Goal: Information Seeking & Learning: Stay updated

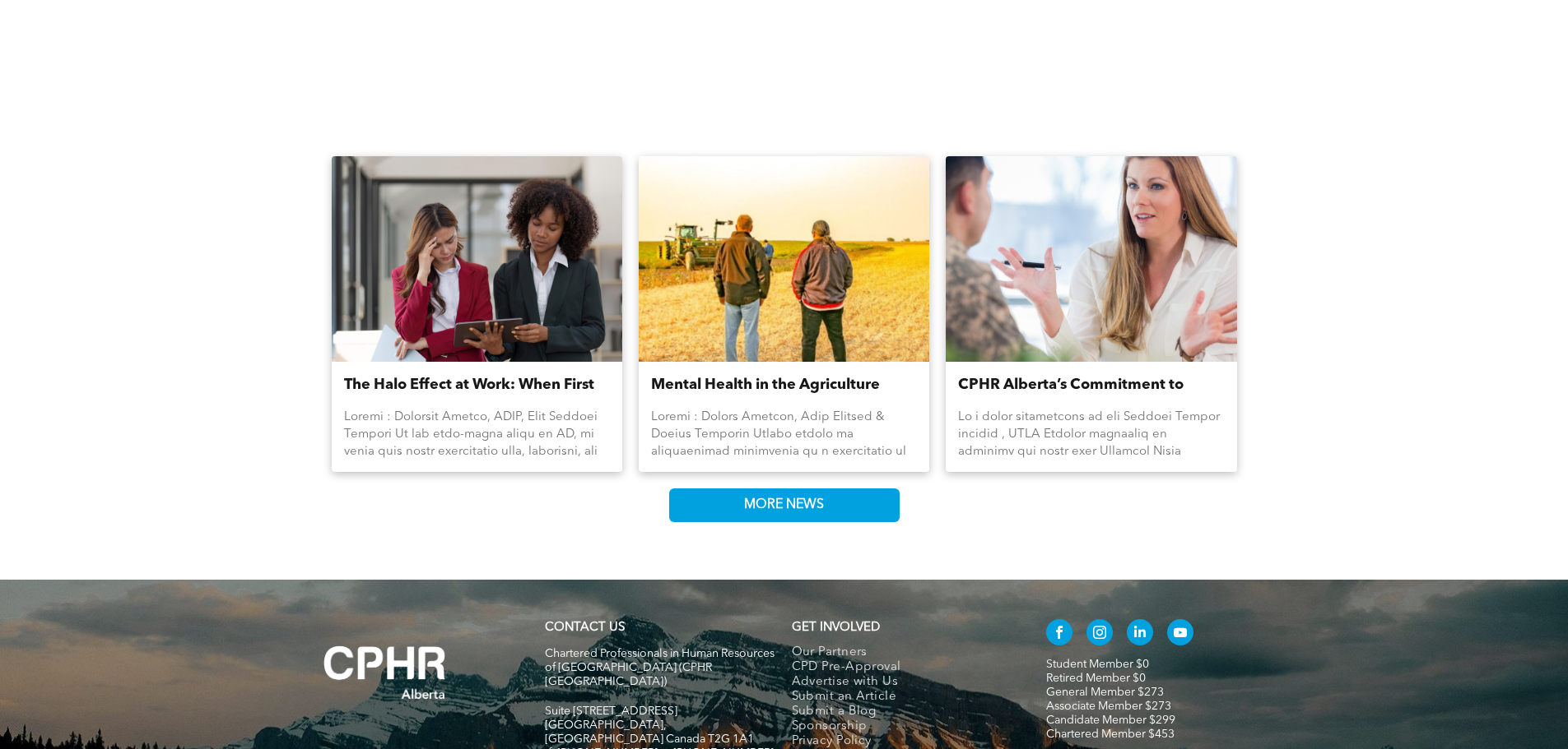
scroll to position [2139, 0]
drag, startPoint x: 716, startPoint y: 499, endPoint x: 851, endPoint y: 522, distance: 136.9
click at [851, 522] on link "MORE NEWS" at bounding box center [784, 504] width 230 height 34
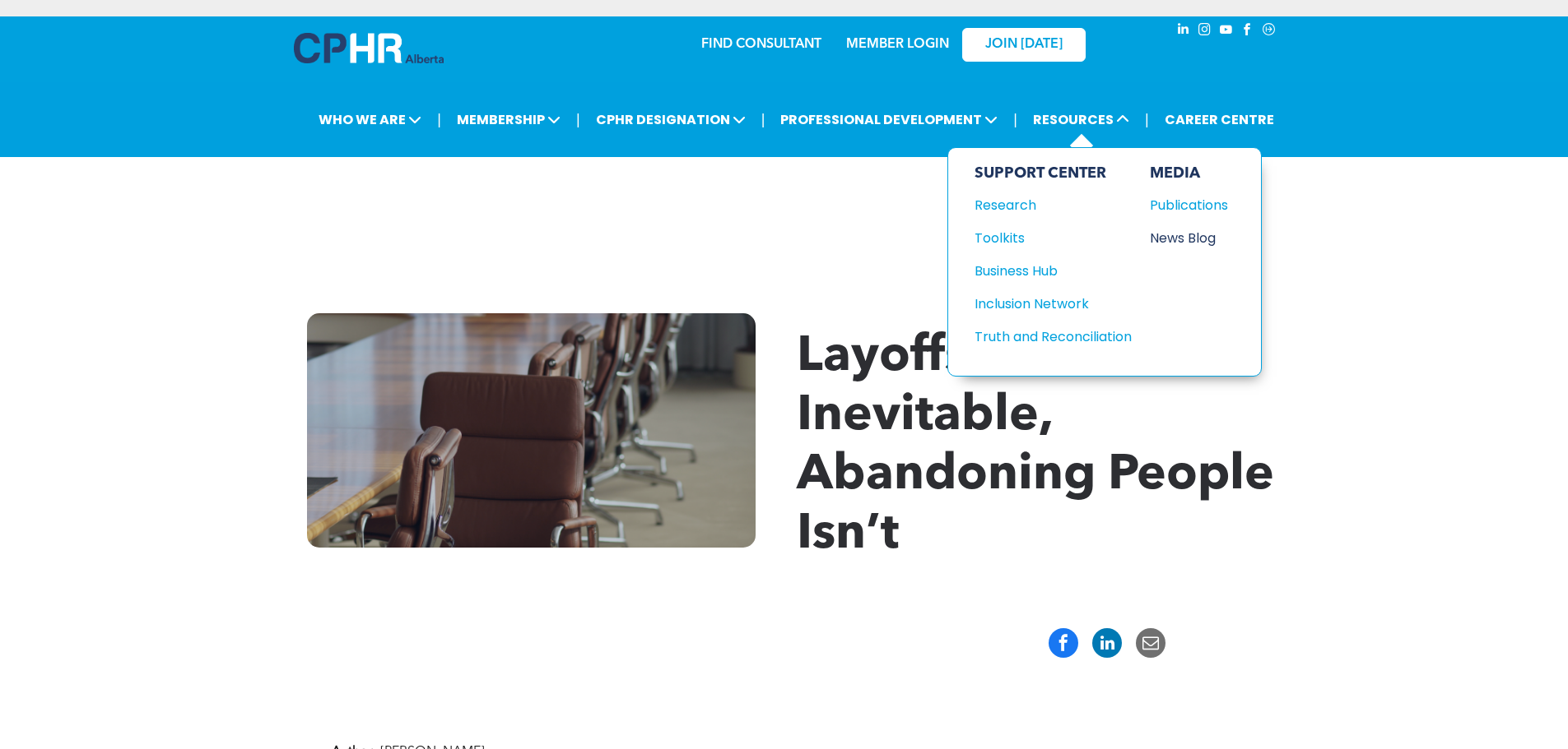
click at [1196, 243] on div "News Blog" at bounding box center [1186, 238] width 71 height 21
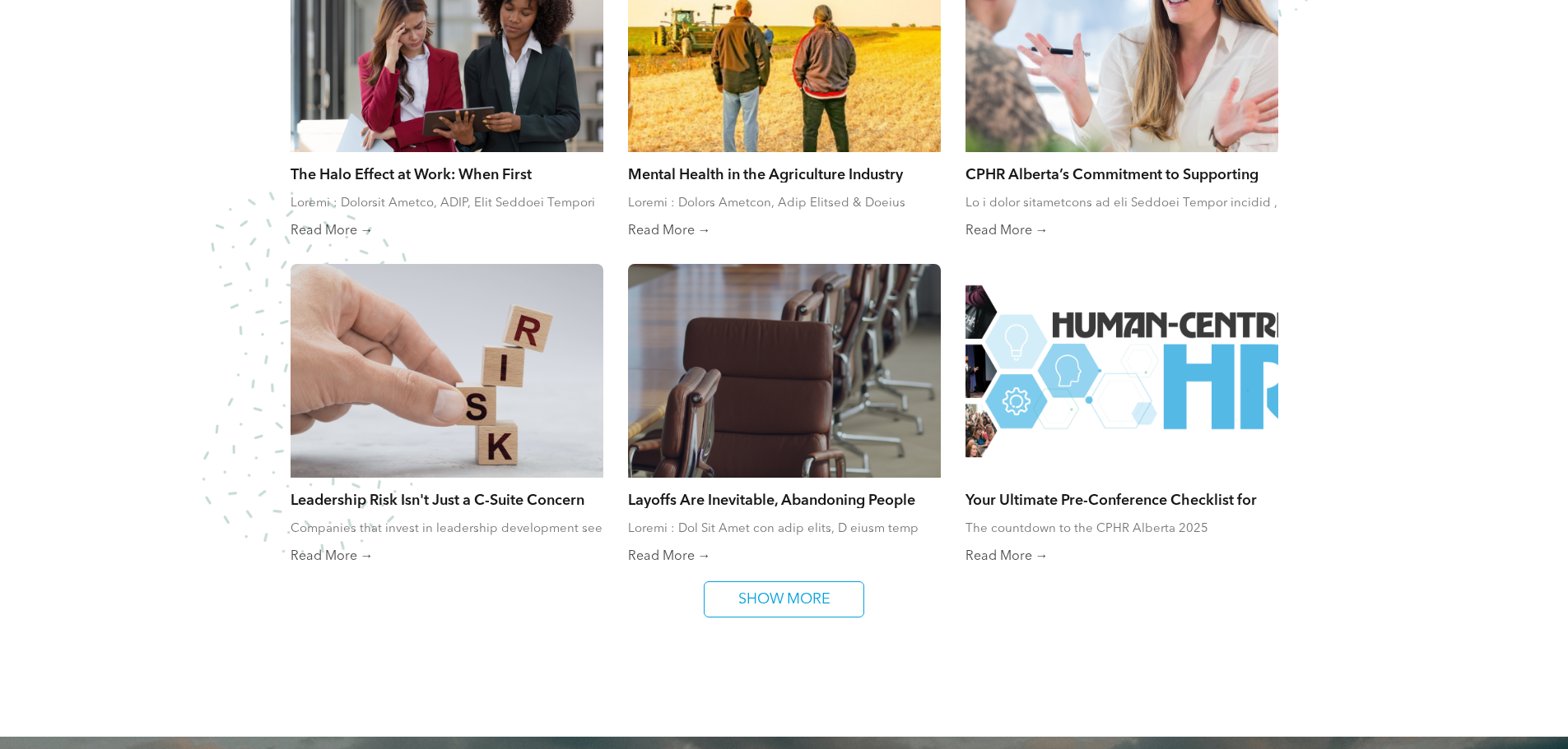
scroll to position [1260, 0]
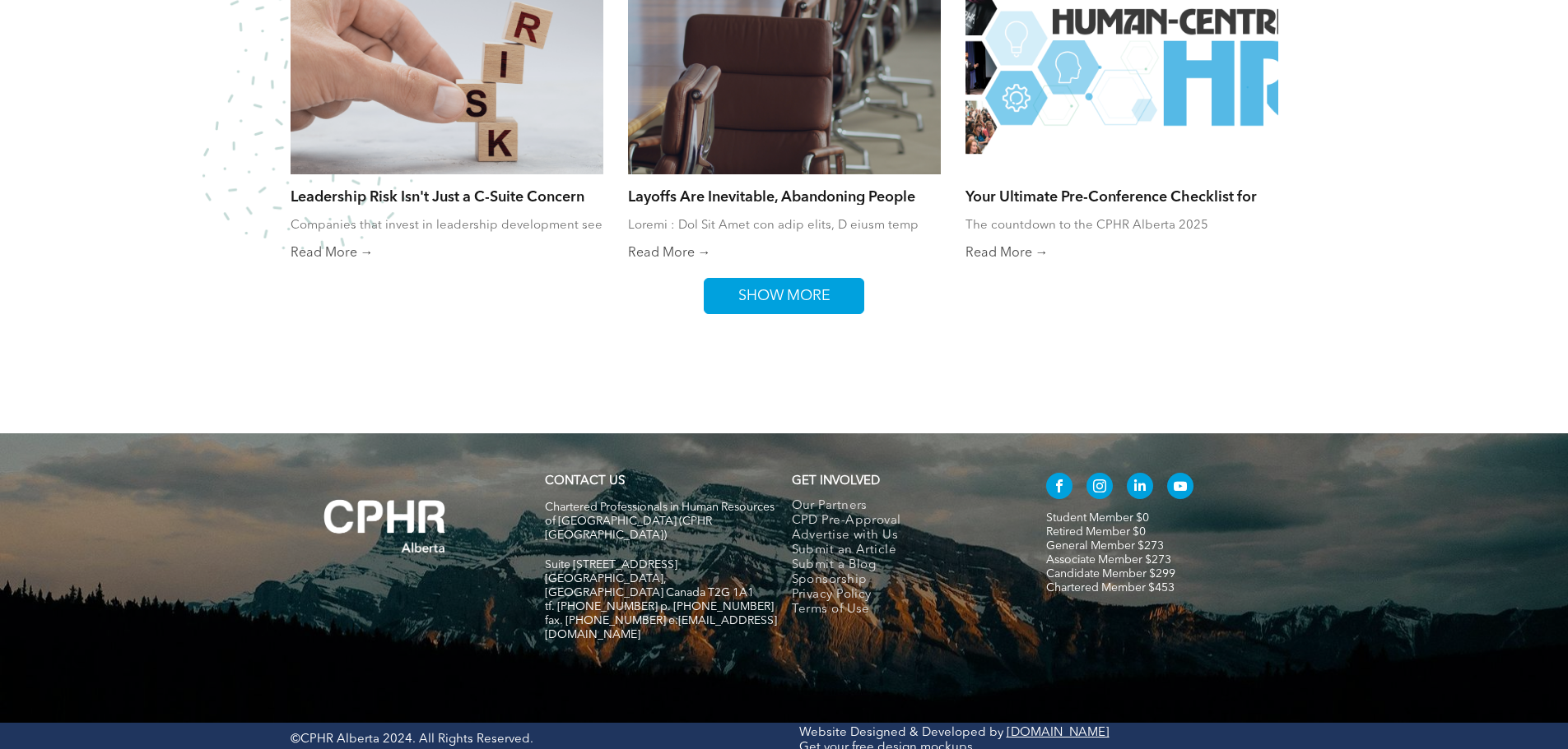
click at [814, 310] on span "SHOW MORE" at bounding box center [784, 296] width 104 height 35
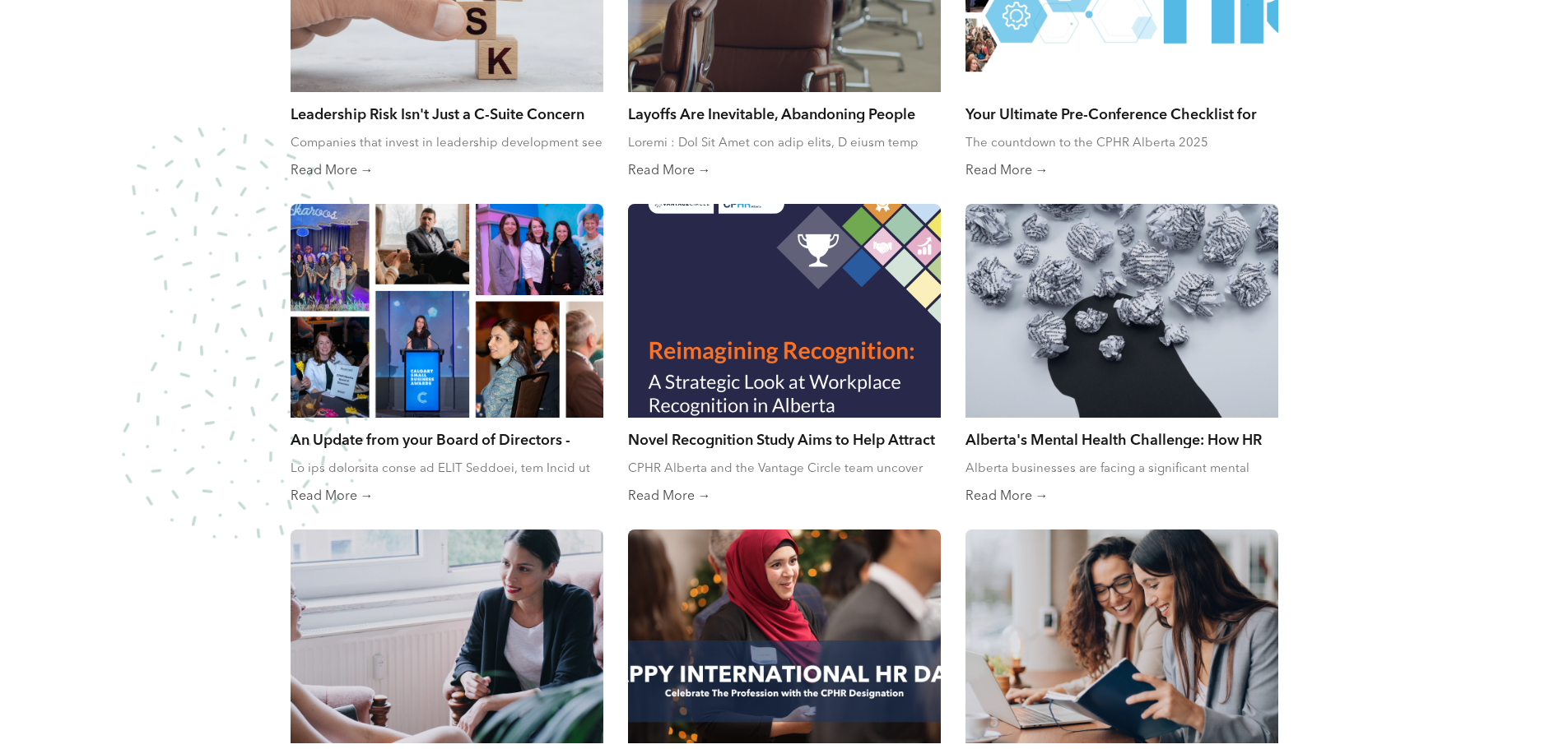
scroll to position [1911, 0]
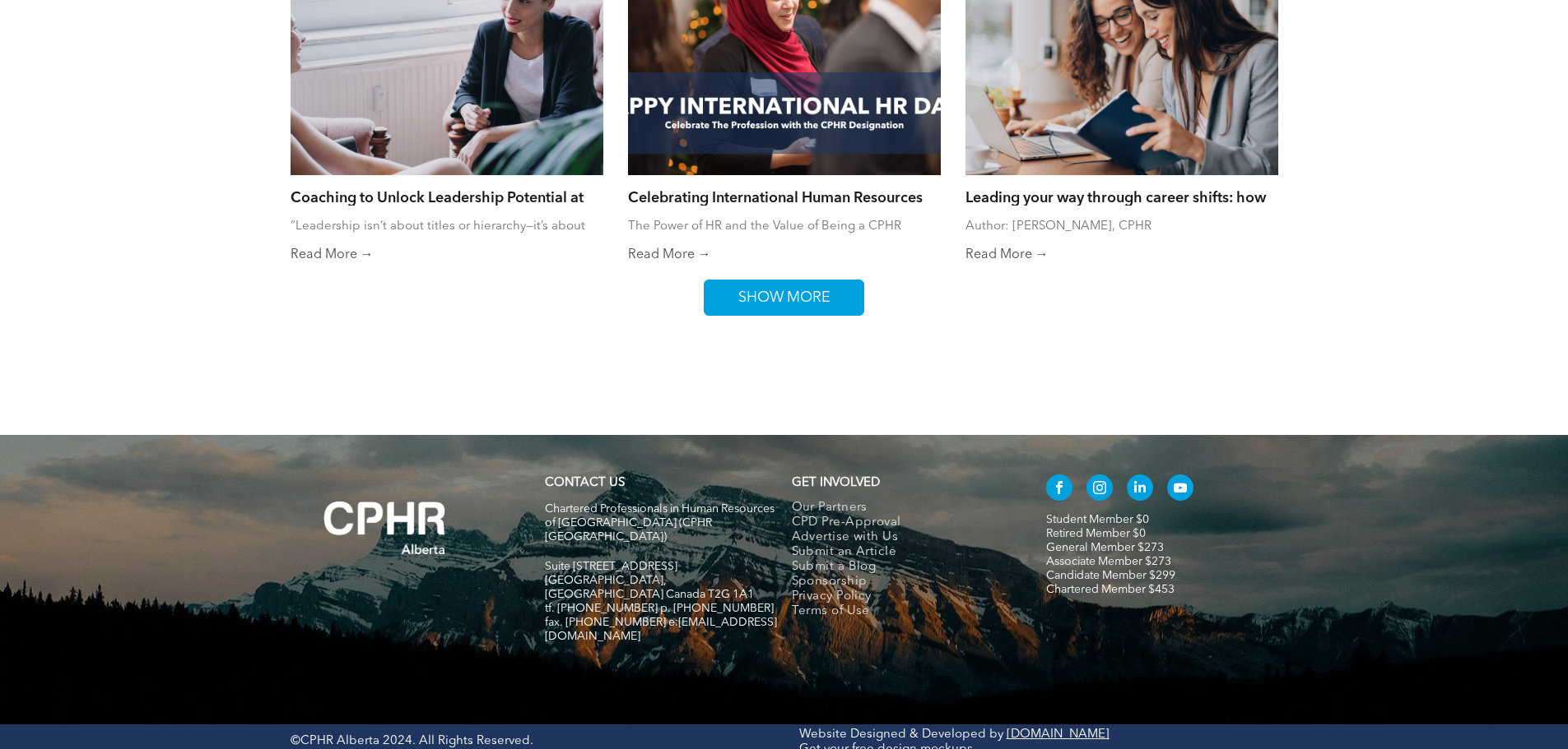
click at [819, 307] on span "SHOW MORE" at bounding box center [784, 298] width 104 height 35
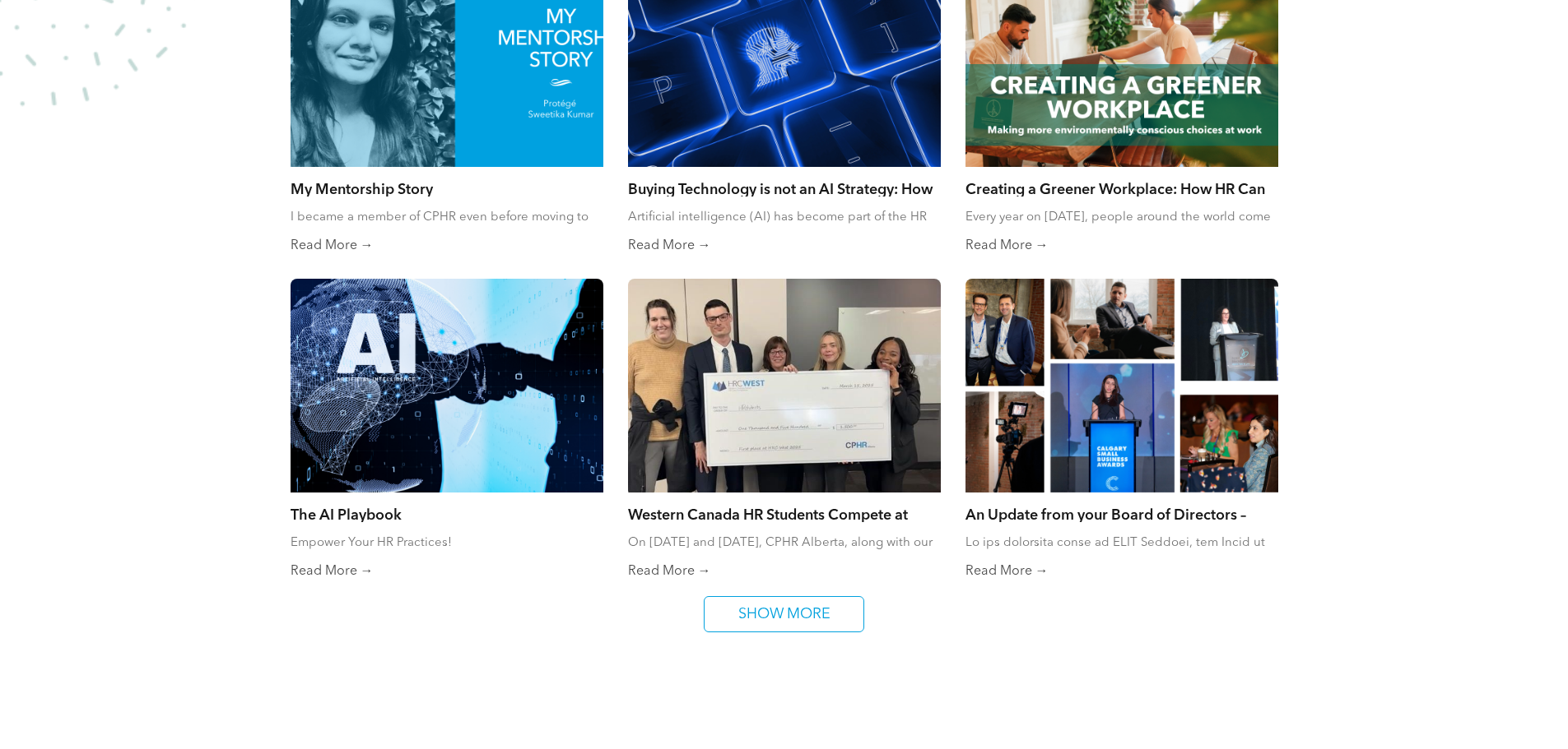
scroll to position [2560, 0]
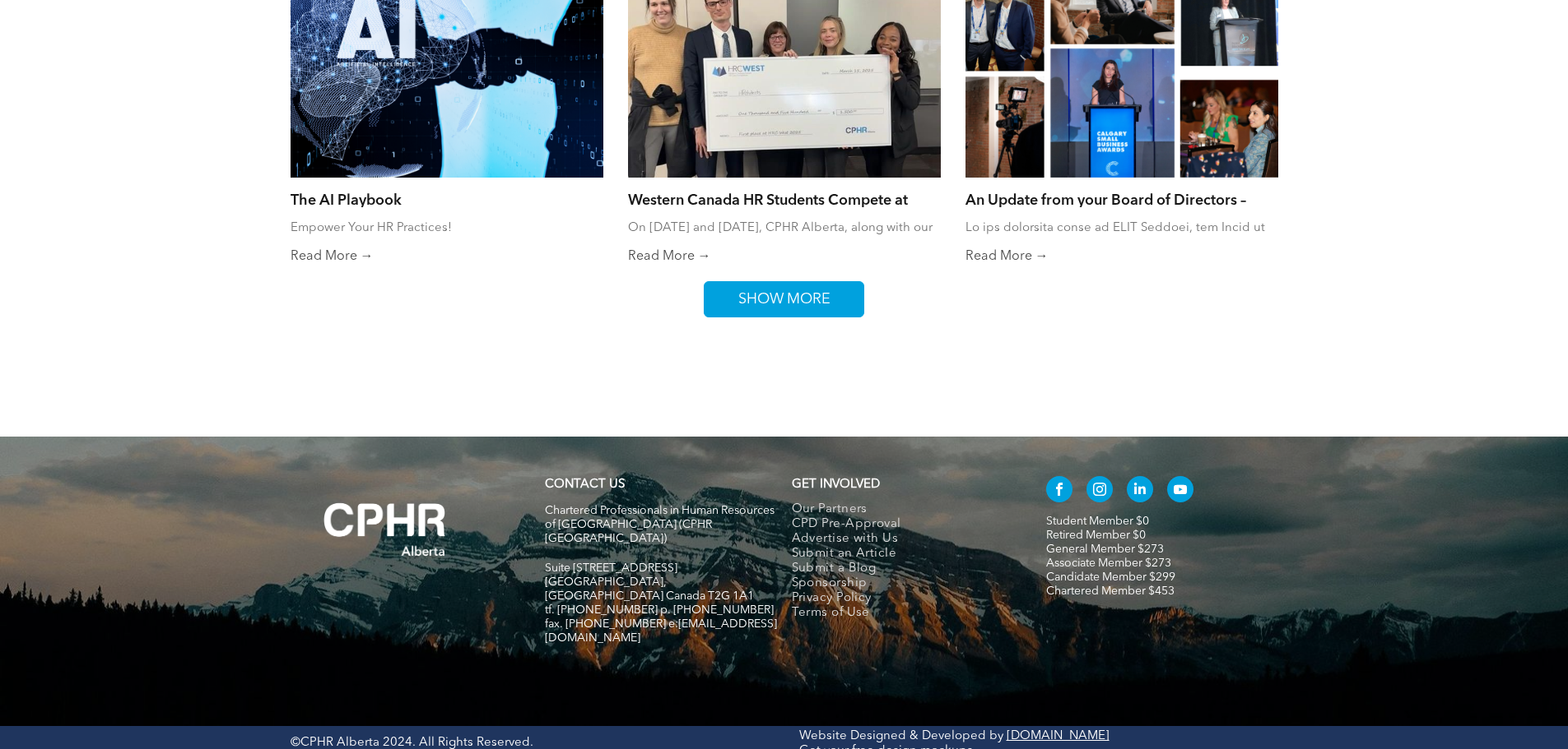
click at [819, 298] on span "SHOW MORE" at bounding box center [784, 299] width 104 height 35
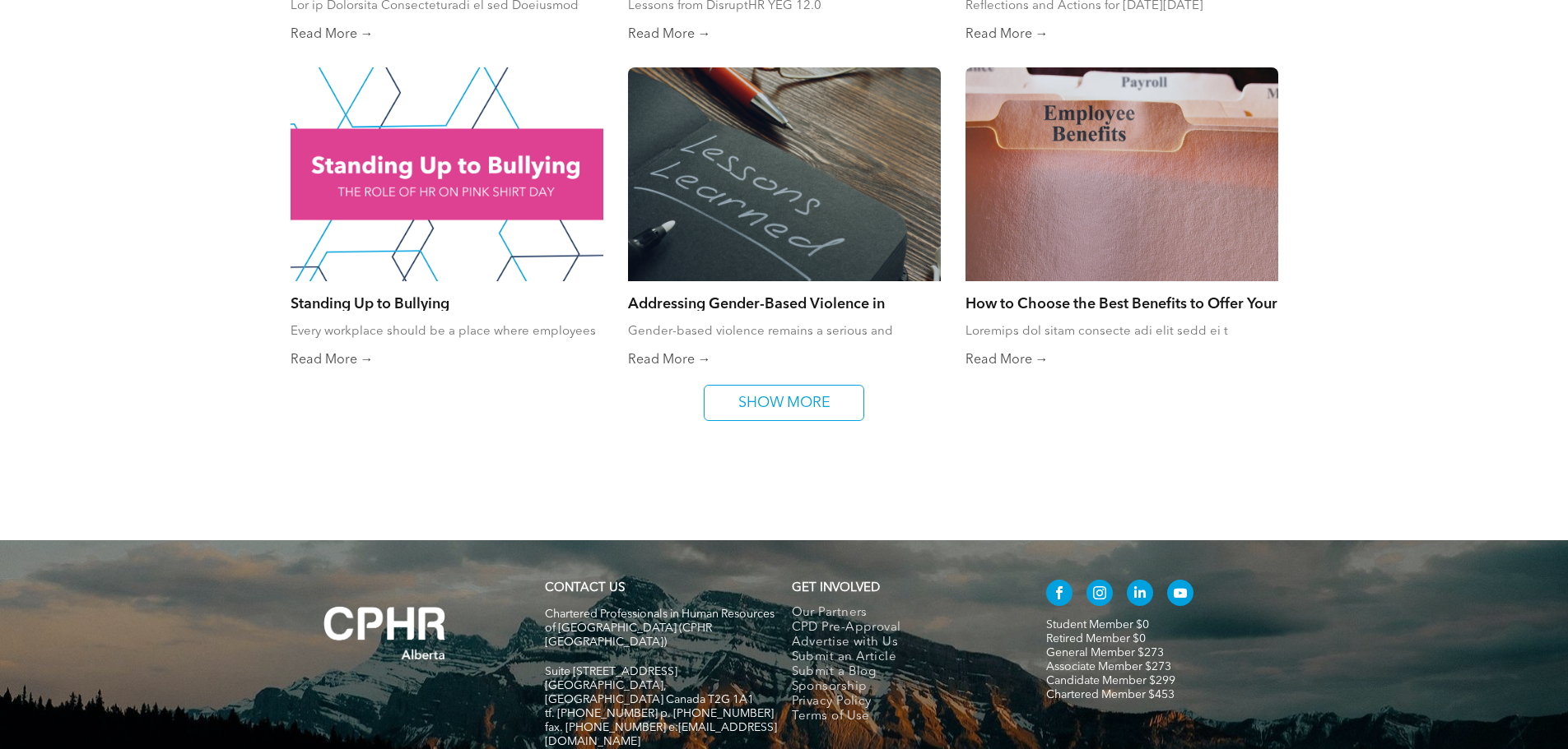
scroll to position [3210, 0]
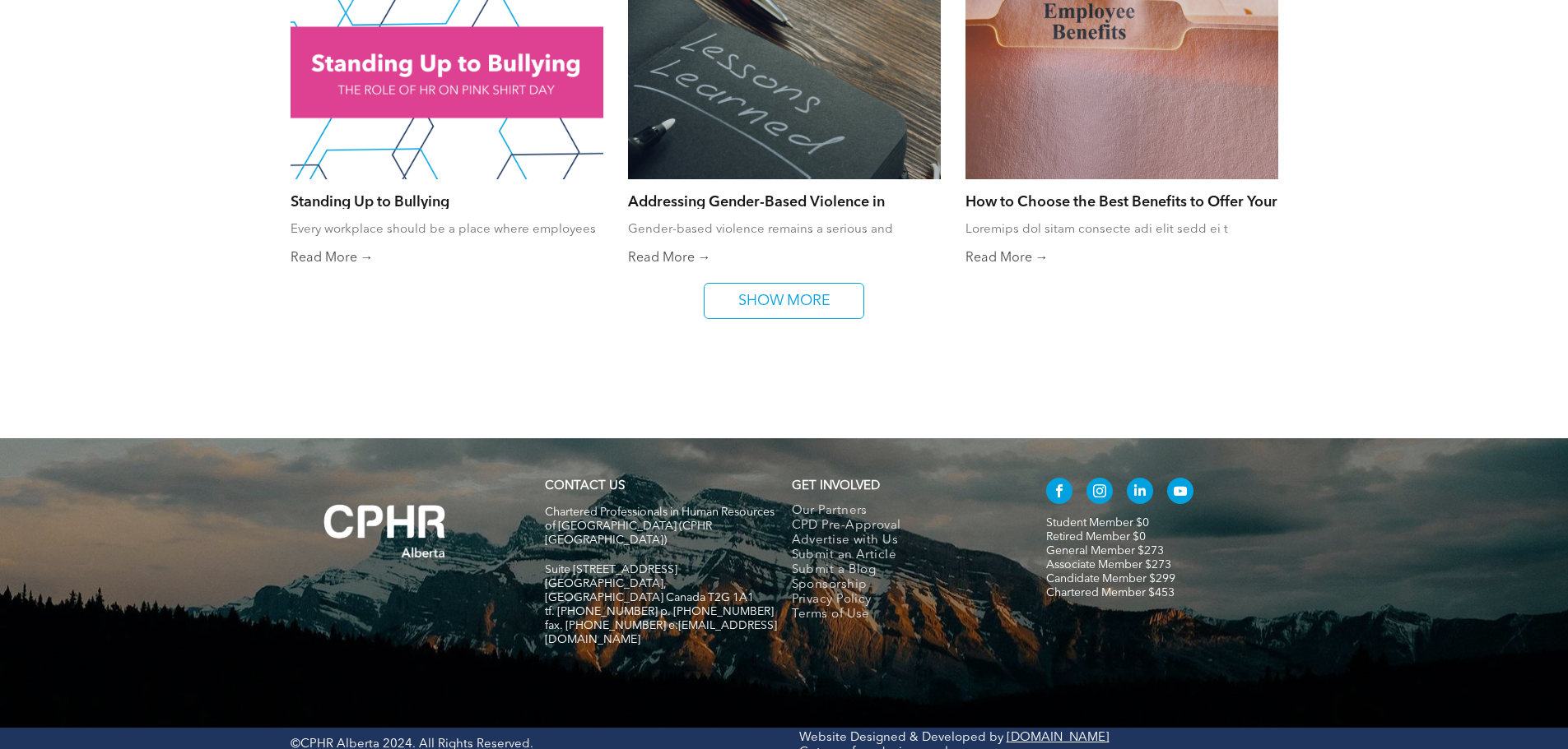
click at [794, 286] on span "SHOW MORE" at bounding box center [784, 301] width 104 height 35
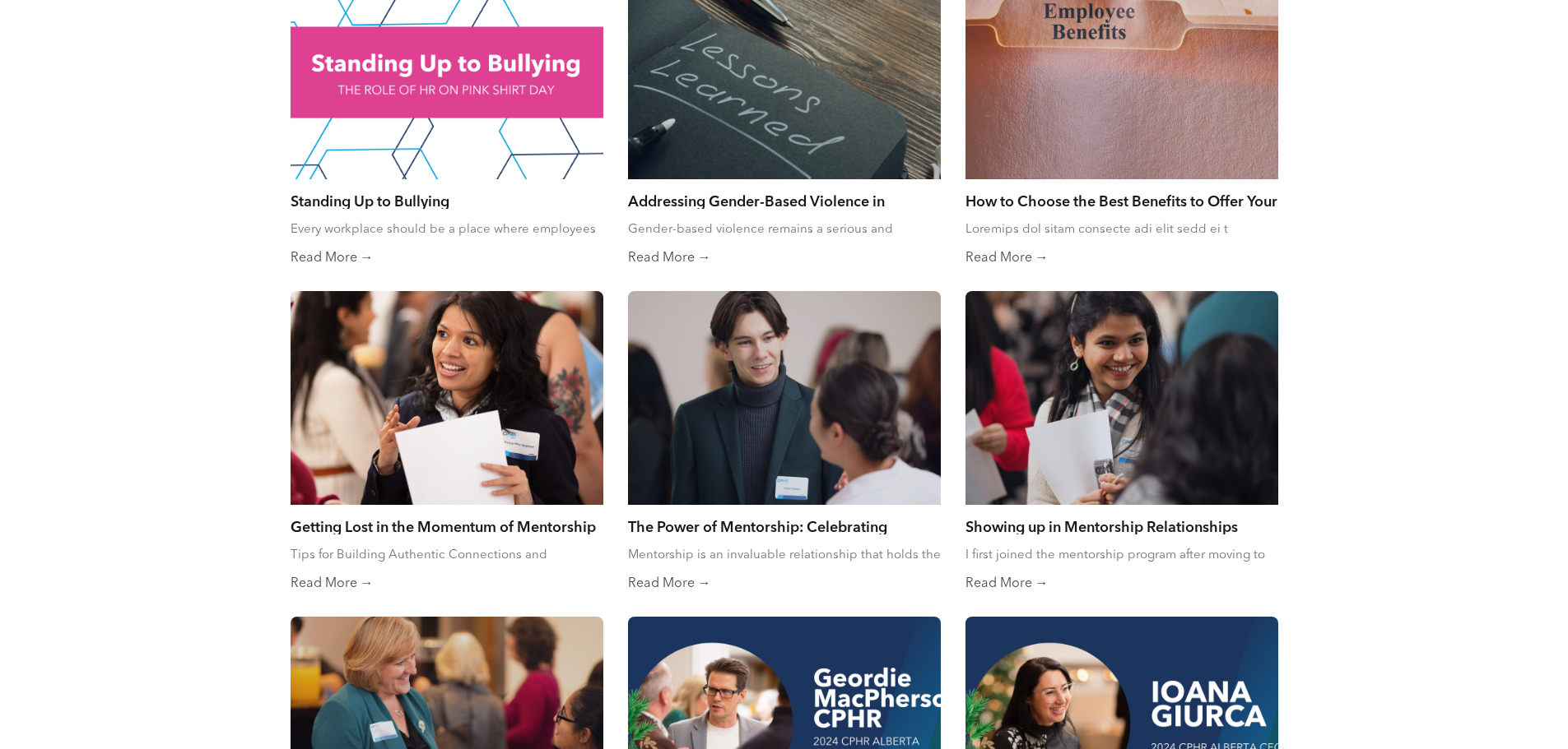
scroll to position [3860, 0]
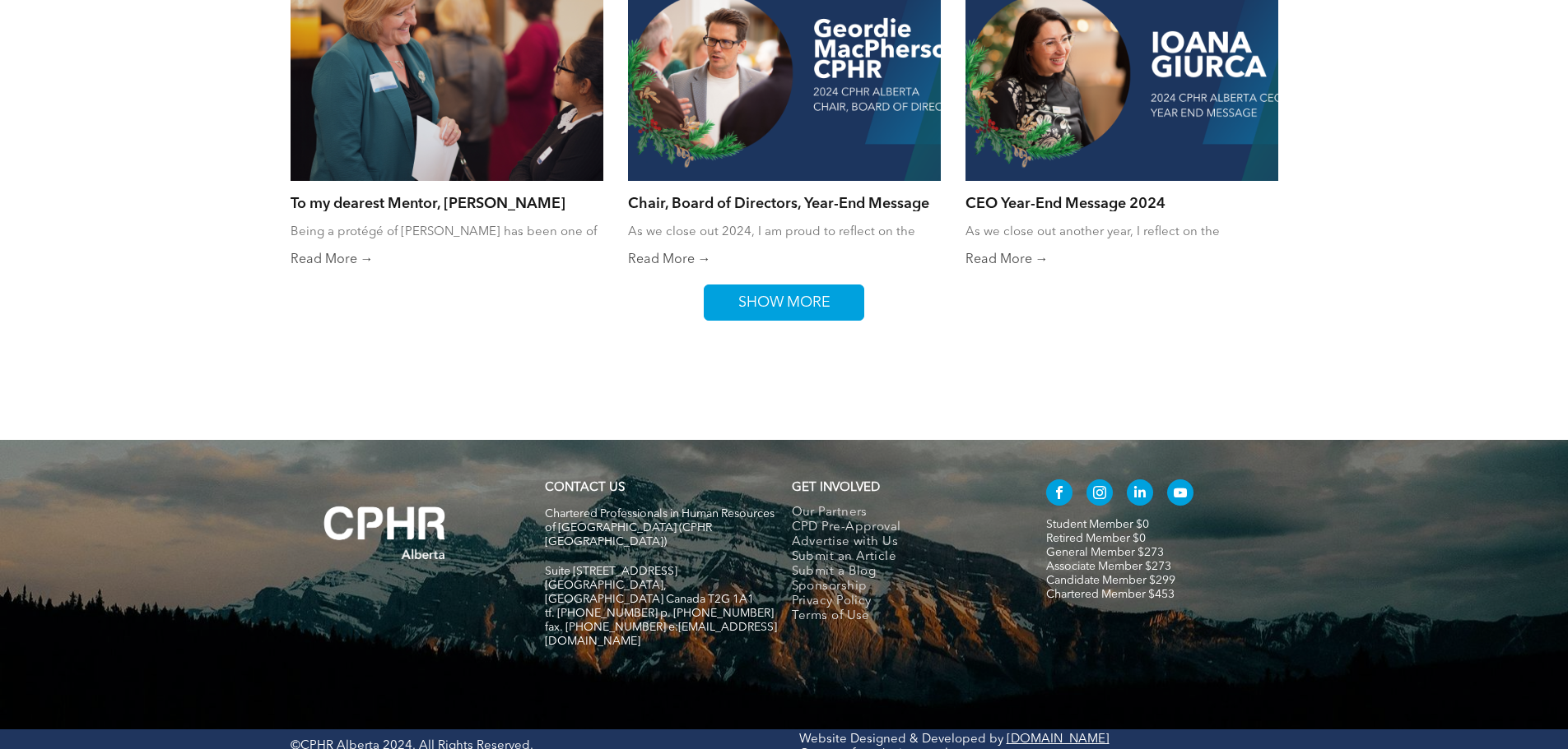
click at [794, 286] on span "SHOW MORE" at bounding box center [784, 303] width 104 height 35
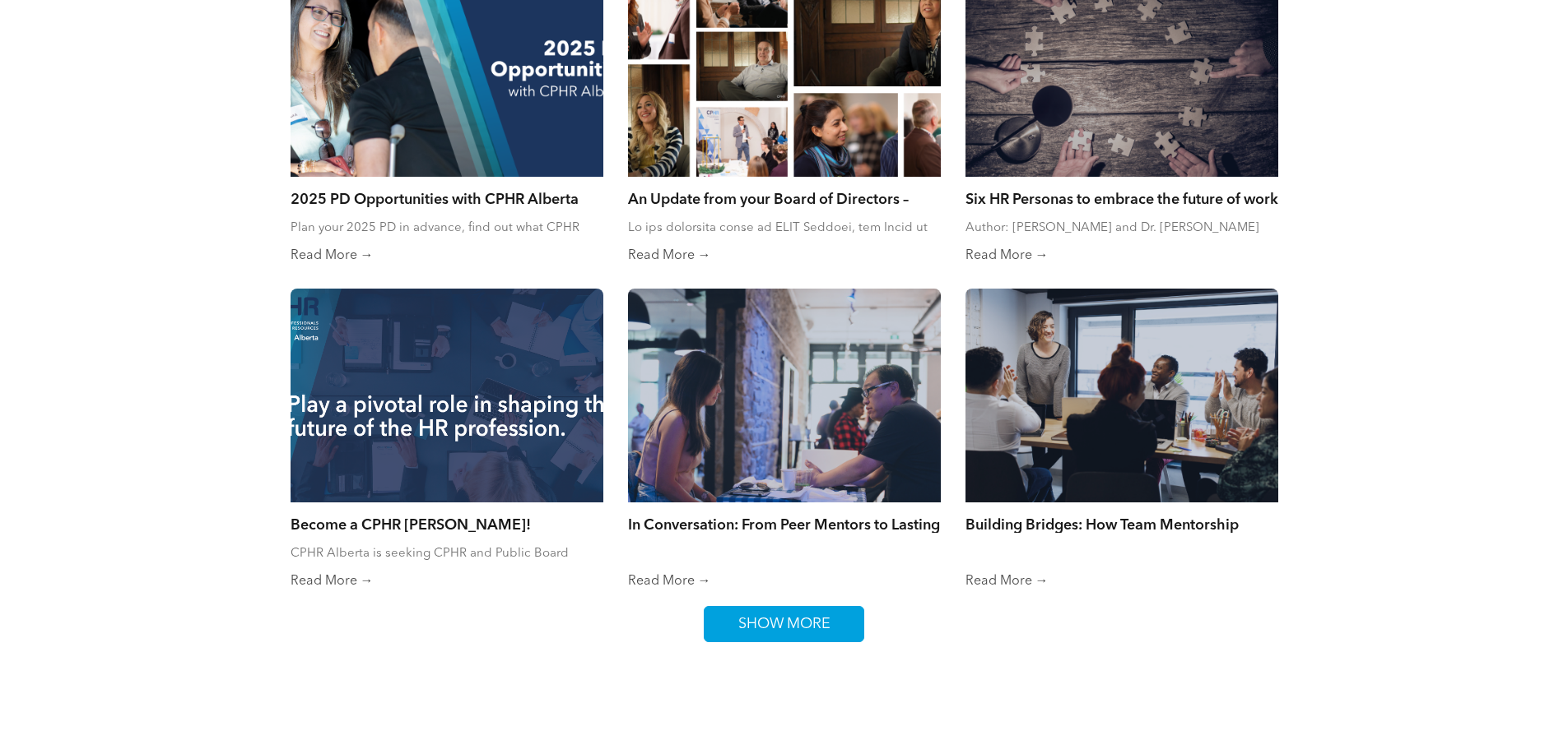
scroll to position [4510, 0]
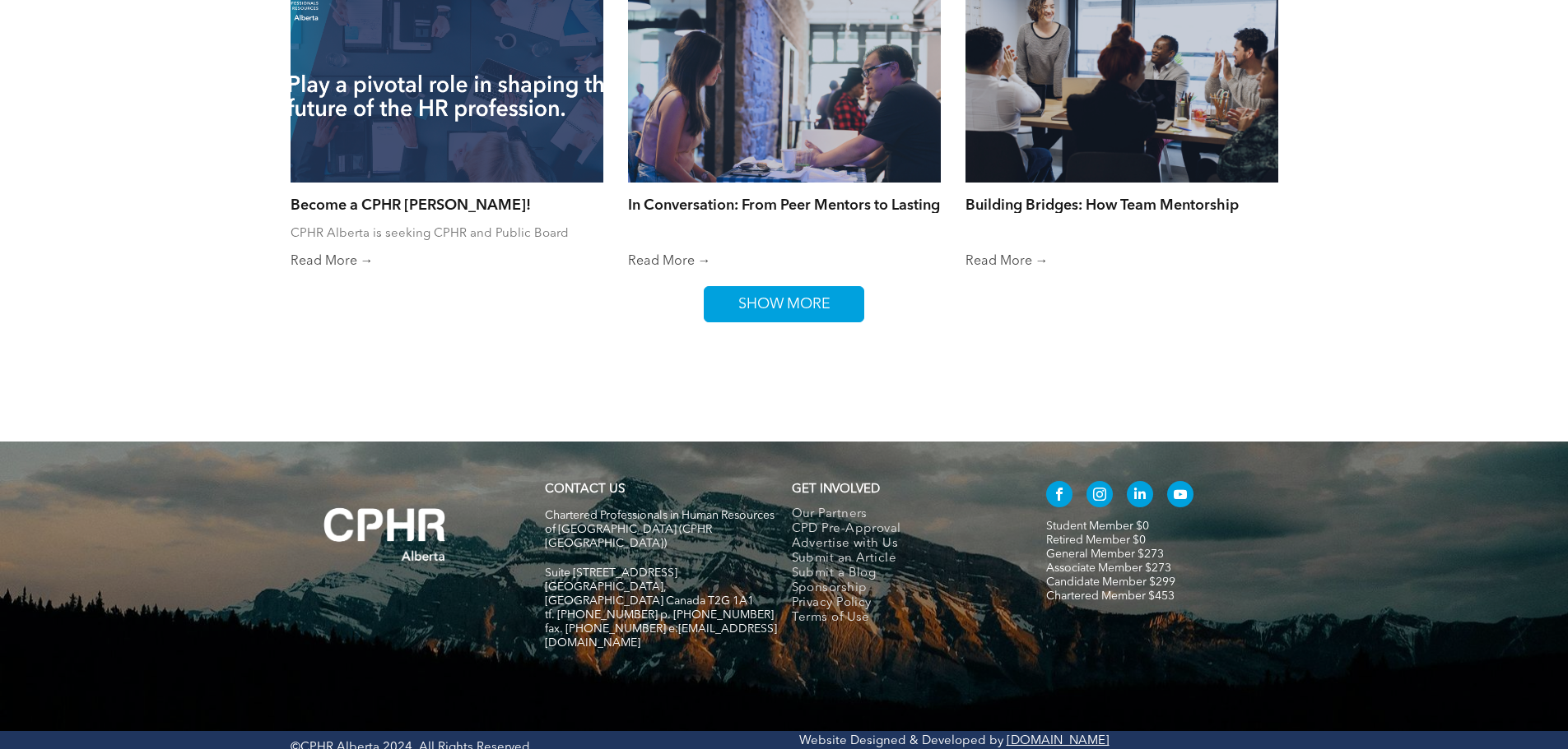
click at [794, 287] on span "SHOW MORE" at bounding box center [784, 304] width 104 height 35
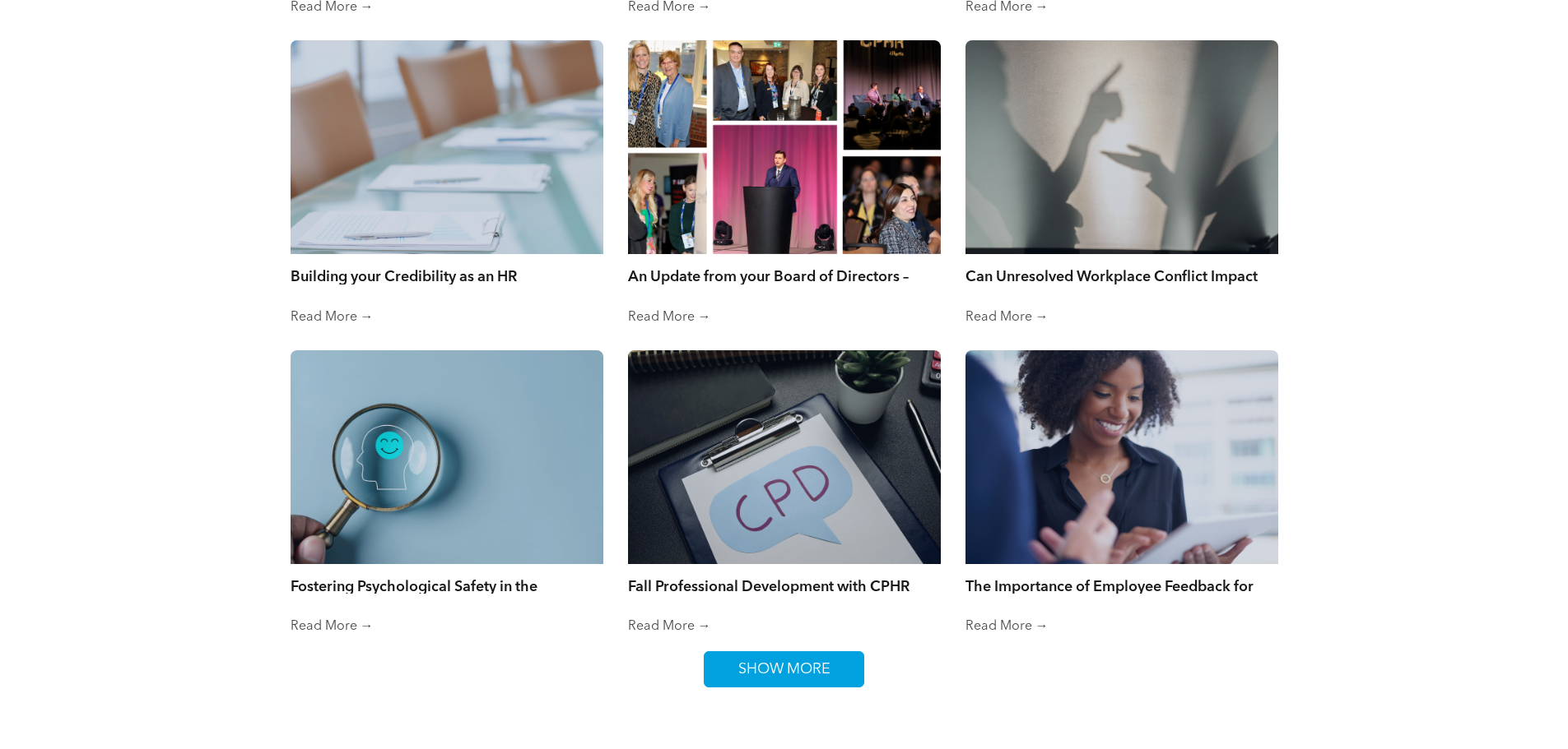
scroll to position [4921, 0]
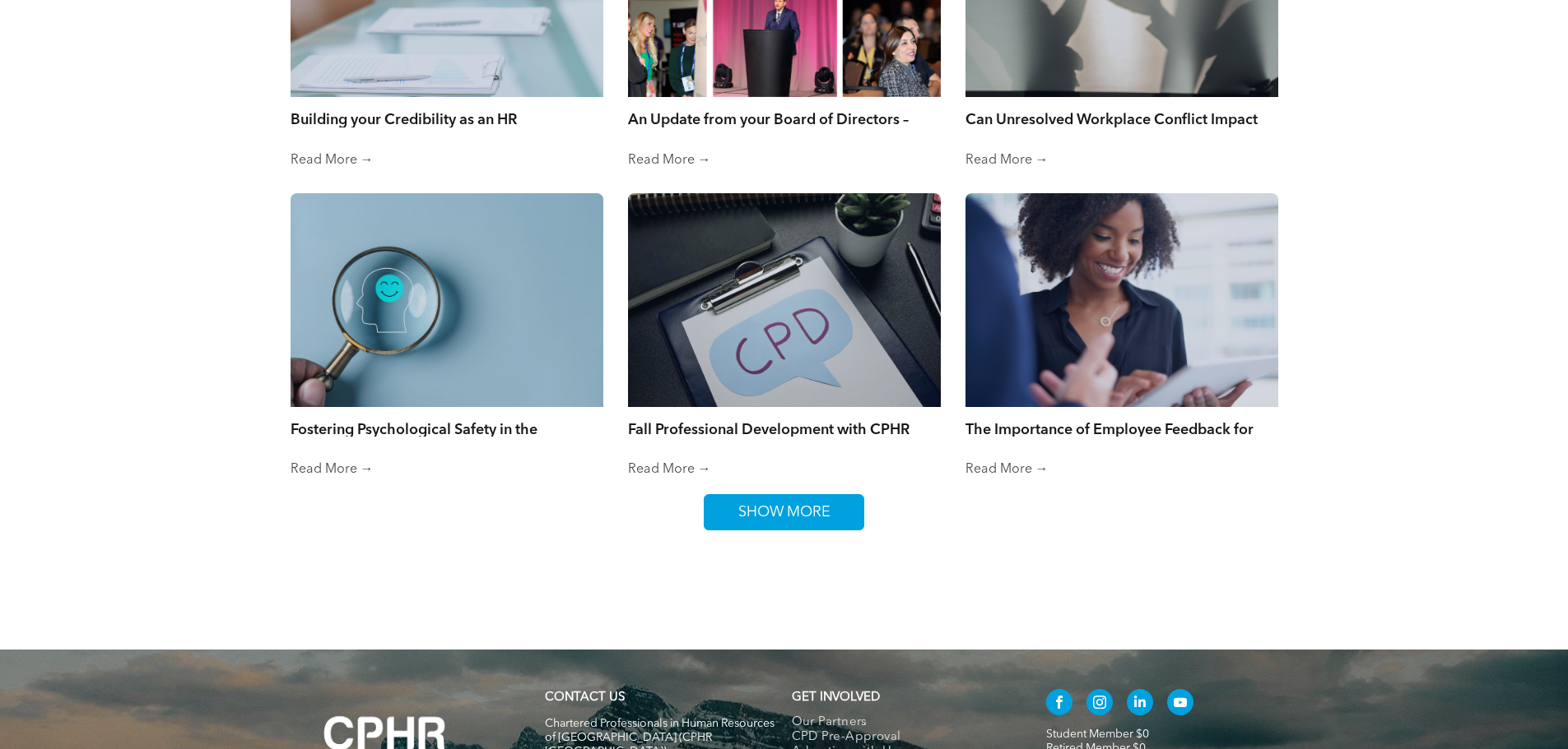
click at [790, 507] on span "SHOW MORE" at bounding box center [784, 512] width 104 height 35
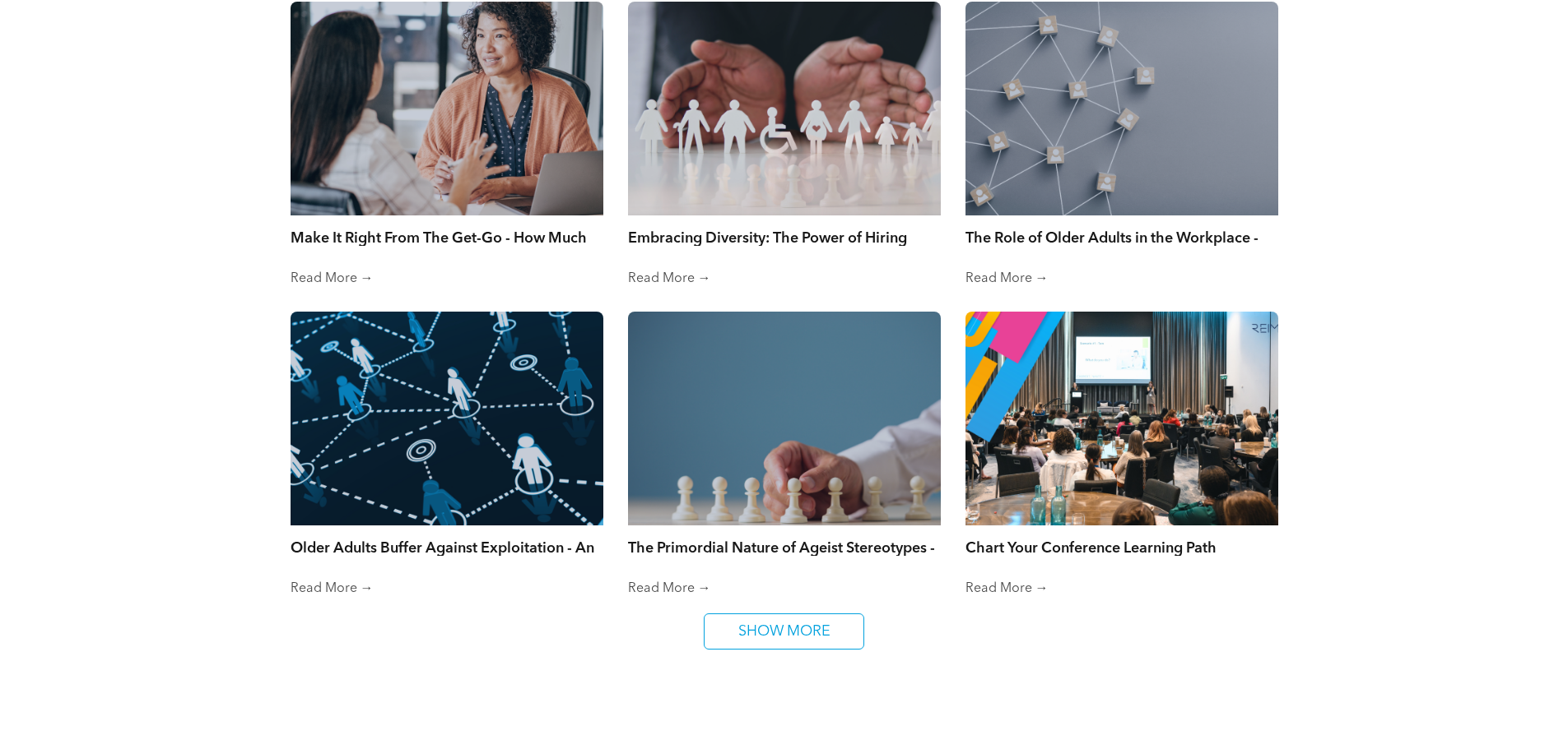
scroll to position [5662, 0]
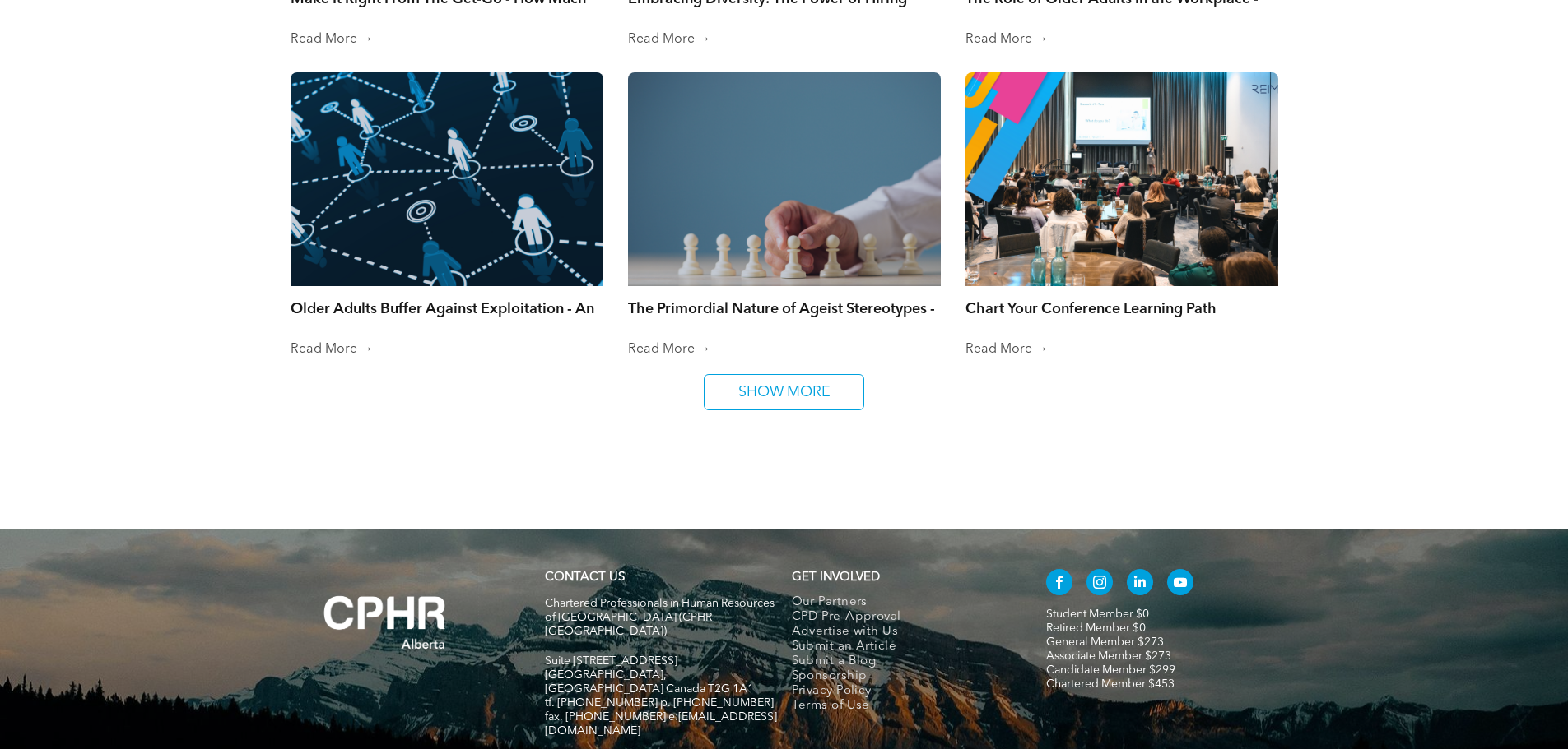
click at [773, 391] on span "SHOW MORE" at bounding box center [784, 393] width 104 height 35
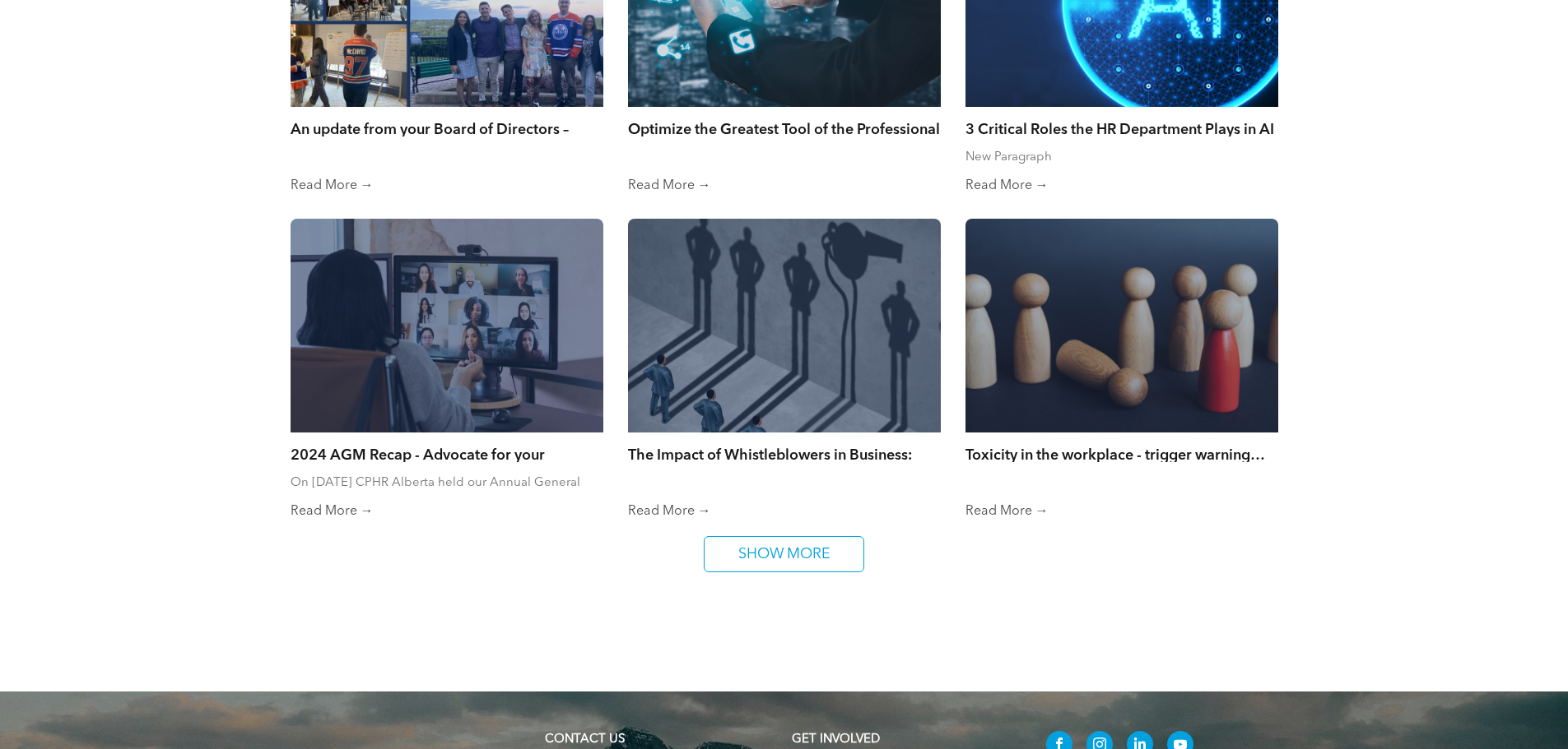
scroll to position [6155, 0]
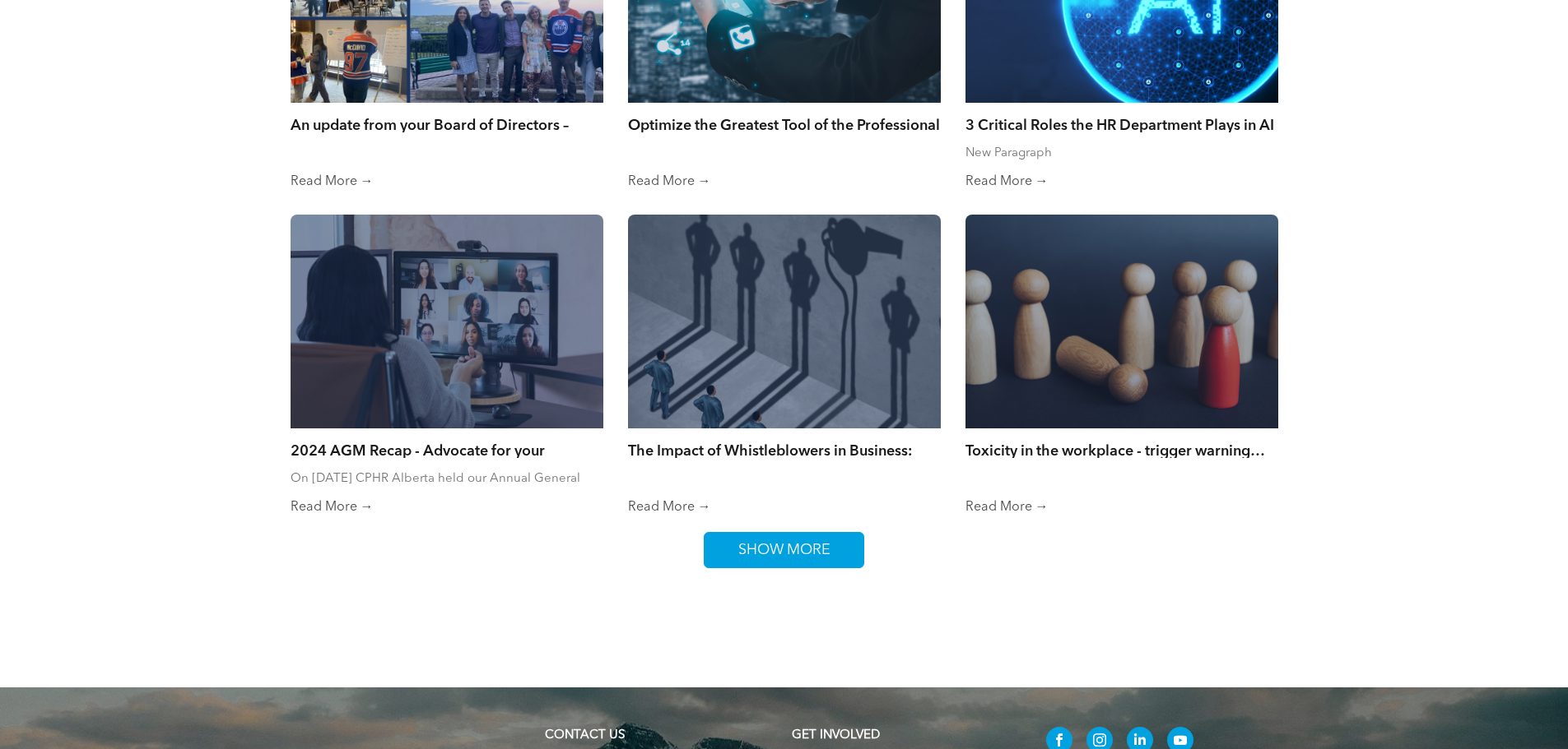
click at [841, 532] on link "SHOW MORE" at bounding box center [783, 550] width 160 height 36
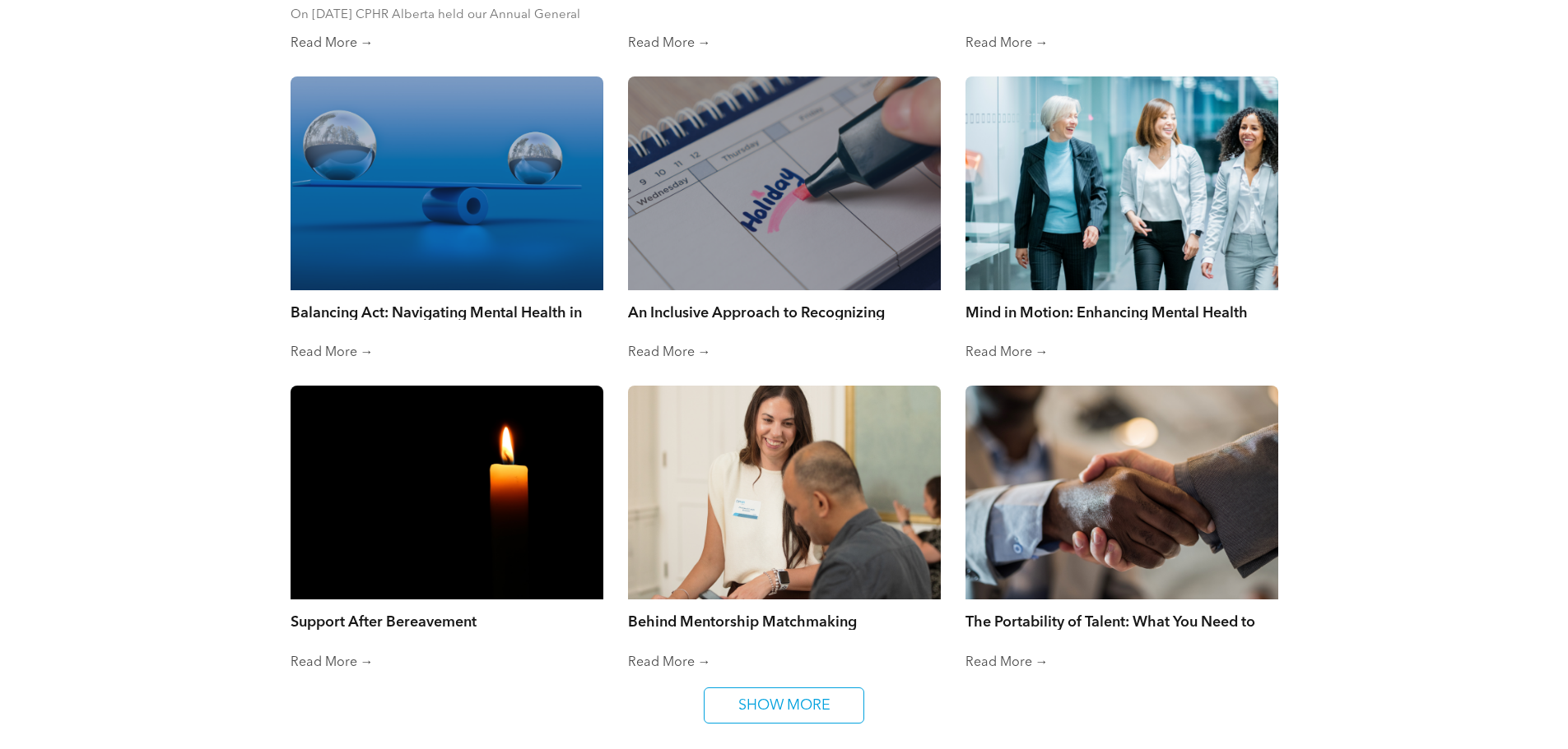
scroll to position [6648, 0]
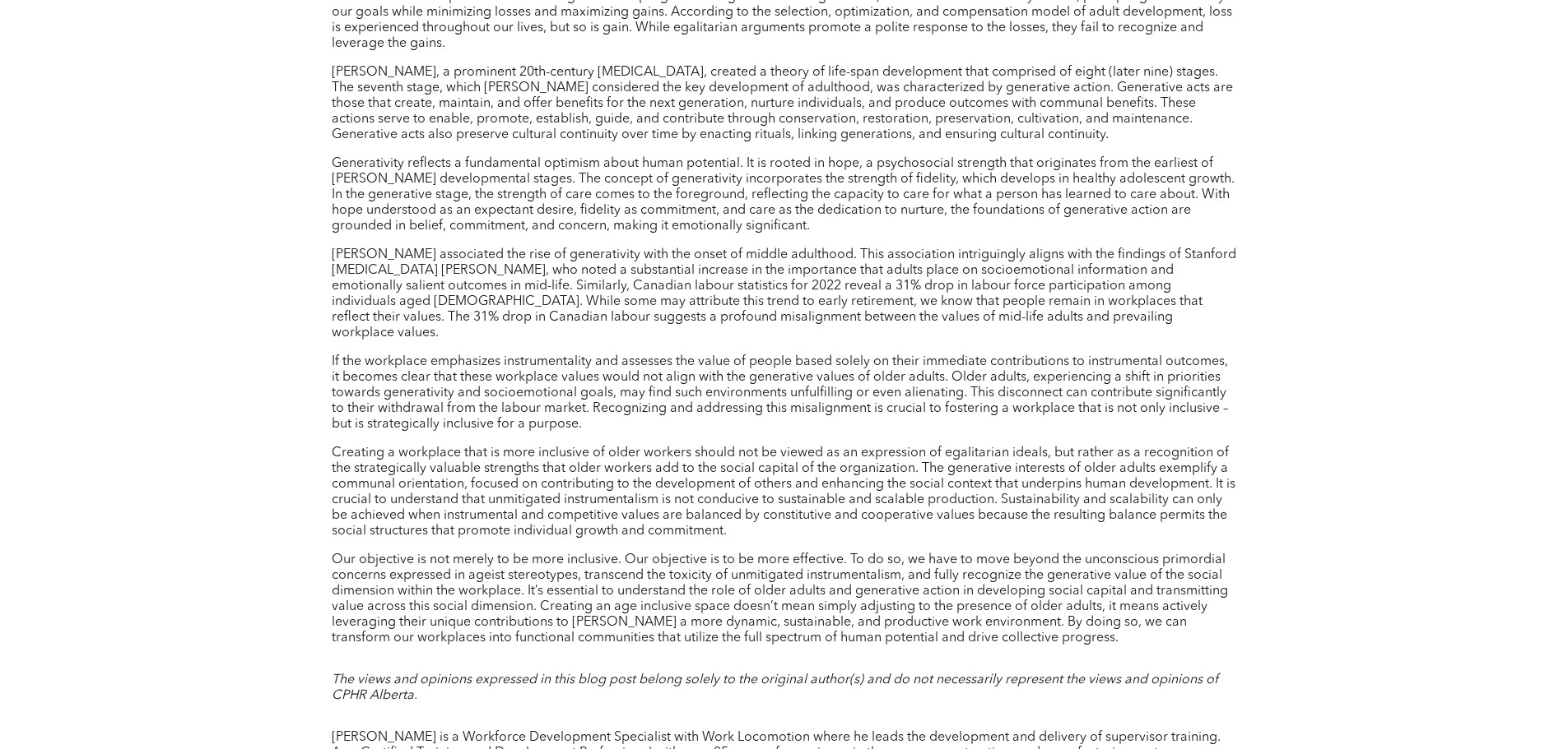
scroll to position [1563, 0]
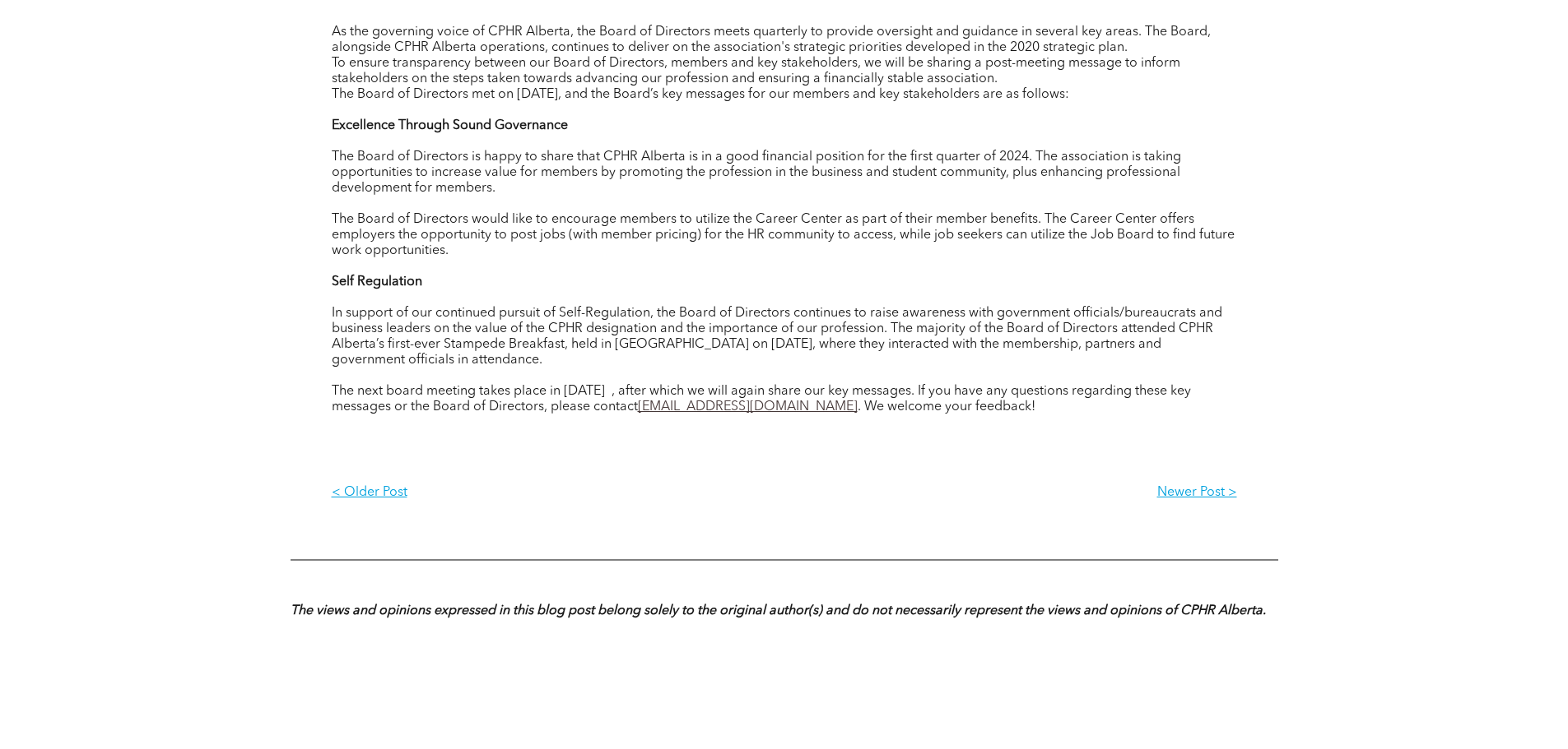
scroll to position [658, 0]
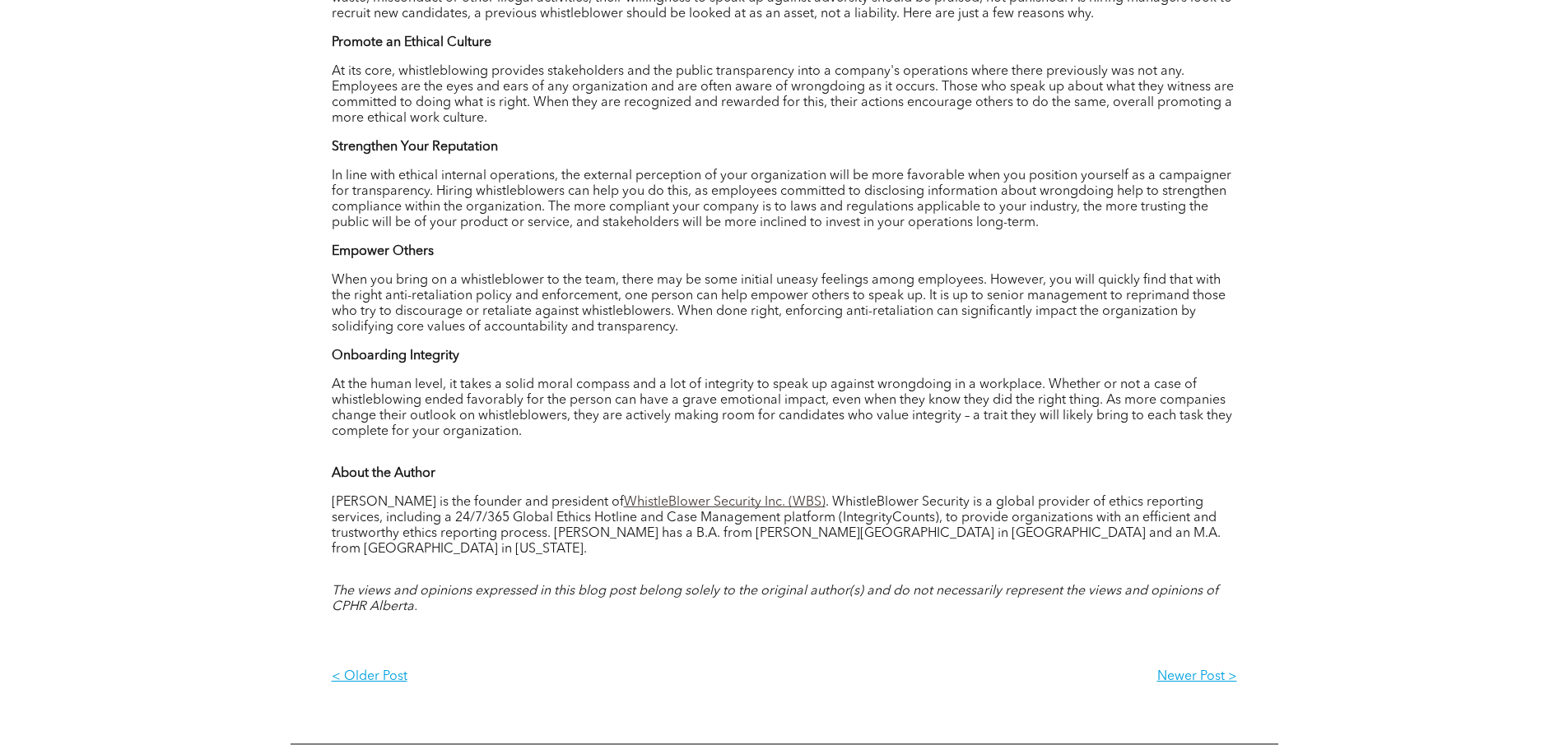
scroll to position [905, 0]
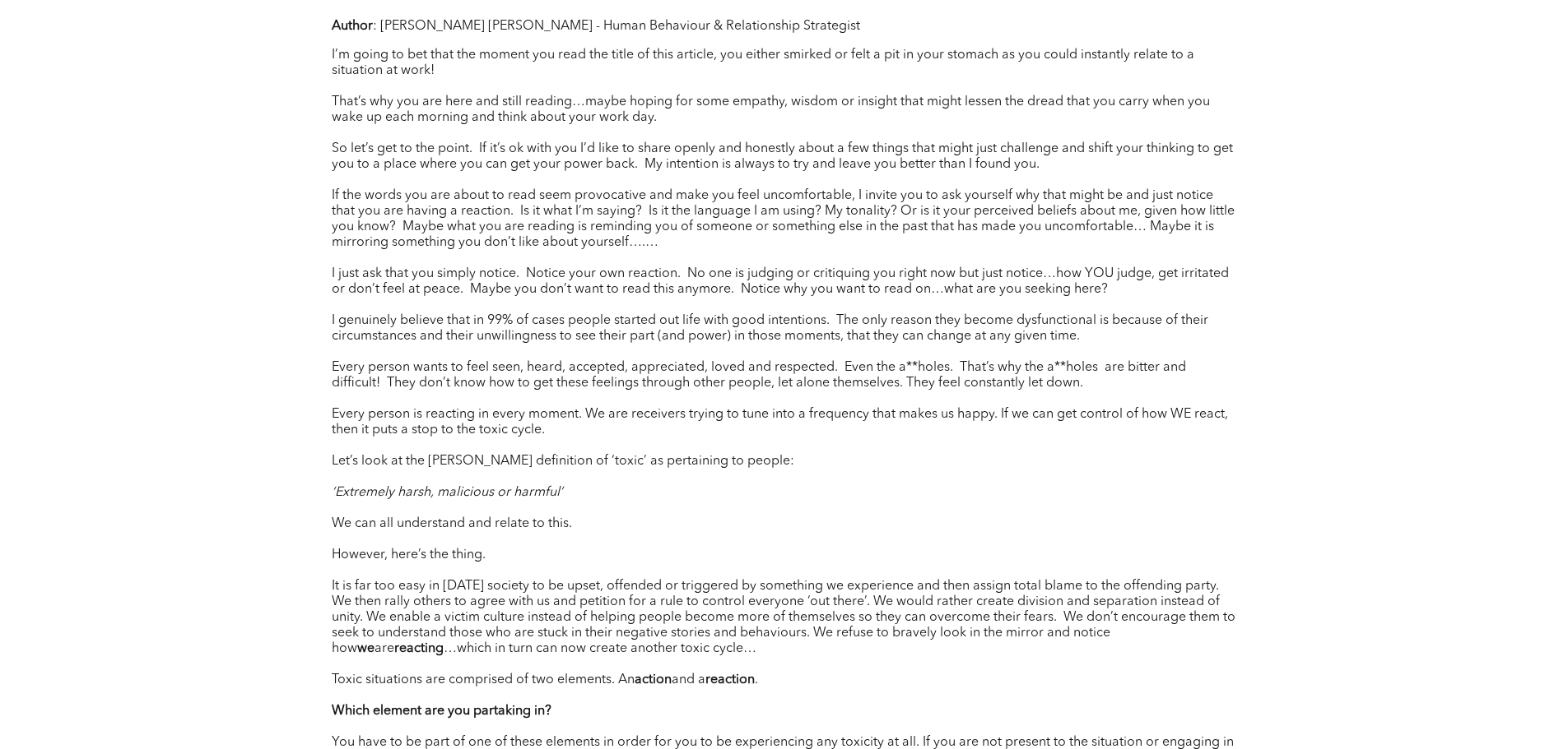
scroll to position [823, 0]
